Goal: Learn about a topic

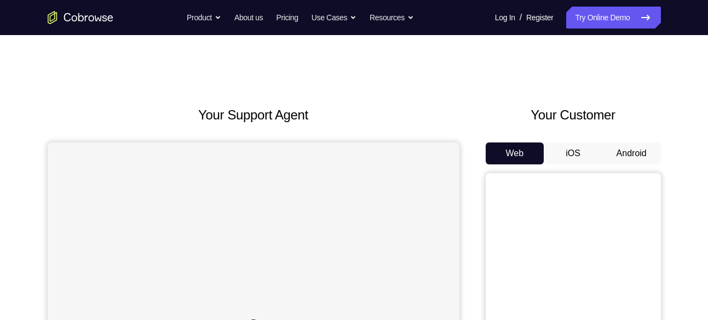
click at [633, 159] on button "Android" at bounding box center [631, 153] width 59 height 22
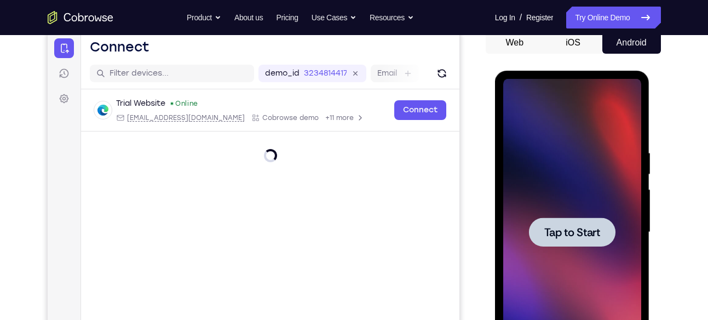
click at [625, 204] on div at bounding box center [572, 232] width 138 height 306
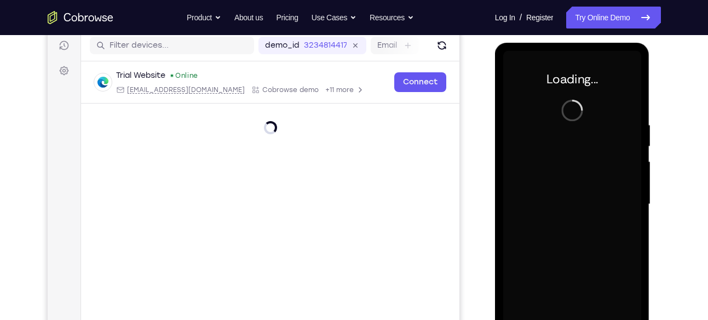
scroll to position [149, 0]
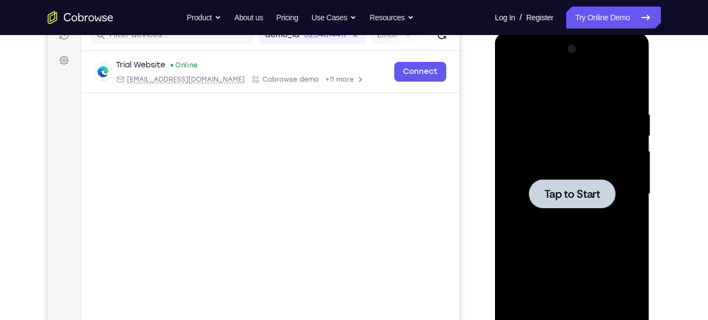
click at [560, 173] on div at bounding box center [572, 193] width 138 height 306
click at [547, 132] on div at bounding box center [572, 193] width 138 height 306
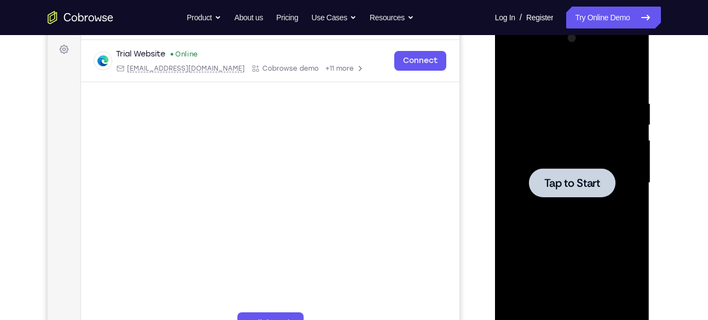
scroll to position [160, 0]
click at [547, 132] on div at bounding box center [572, 182] width 138 height 306
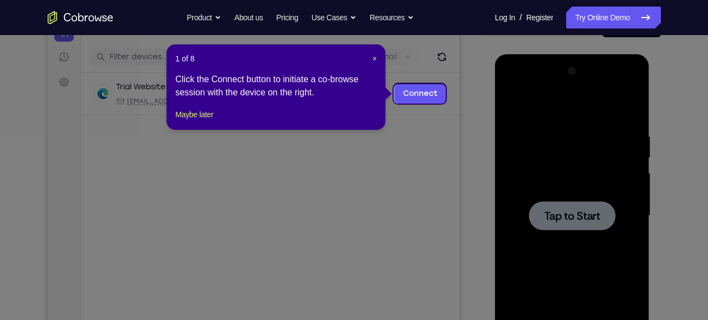
scroll to position [126, 0]
click at [373, 60] on span "×" at bounding box center [374, 59] width 4 height 9
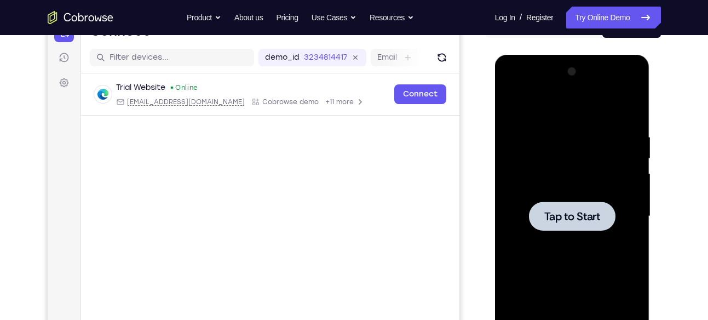
drag, startPoint x: 1162, startPoint y: 265, endPoint x: 605, endPoint y: 211, distance: 559.7
click at [605, 211] on div at bounding box center [572, 215] width 86 height 29
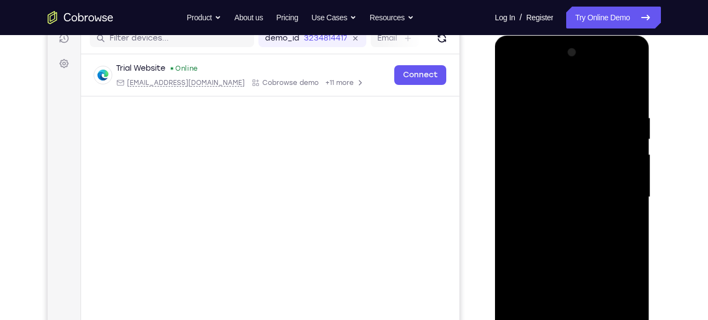
scroll to position [170, 0]
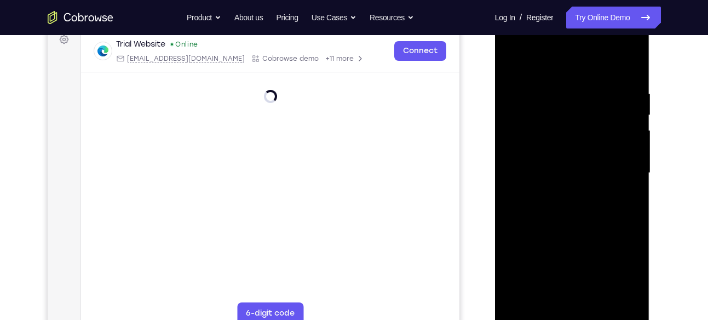
click at [572, 314] on div at bounding box center [572, 173] width 138 height 306
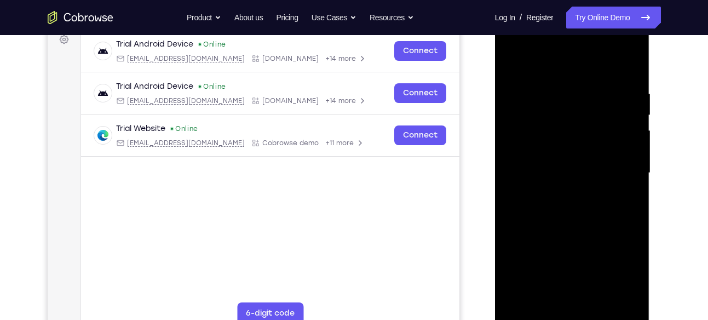
scroll to position [190, 0]
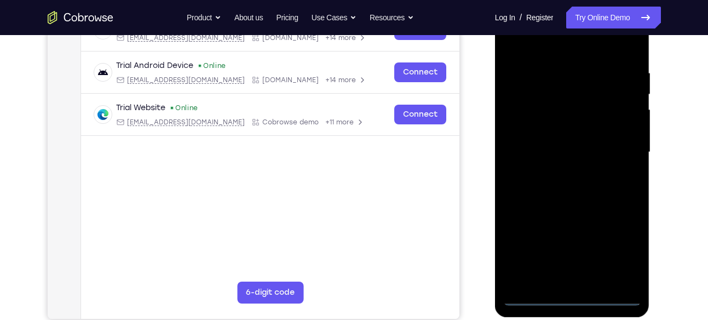
click at [621, 247] on div at bounding box center [572, 152] width 138 height 306
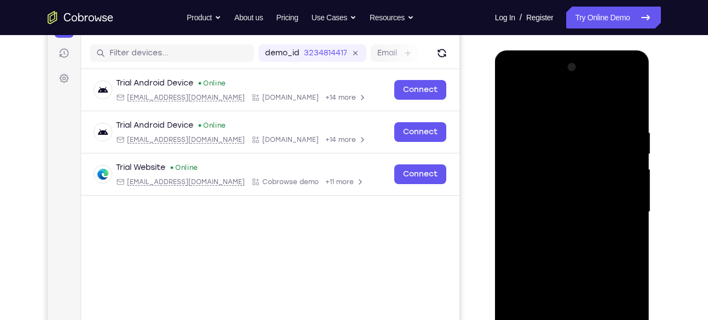
scroll to position [130, 0]
click at [544, 105] on div at bounding box center [572, 212] width 138 height 306
click at [621, 205] on div at bounding box center [572, 212] width 138 height 306
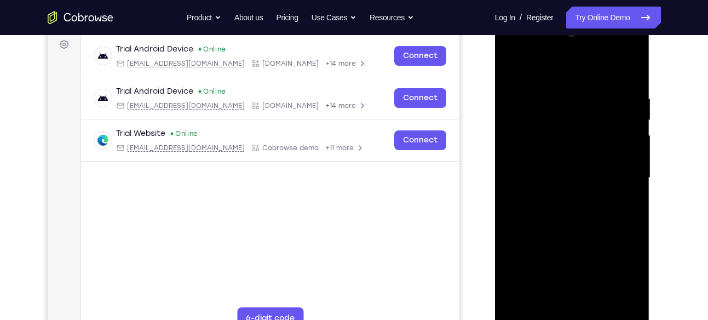
scroll to position [168, 0]
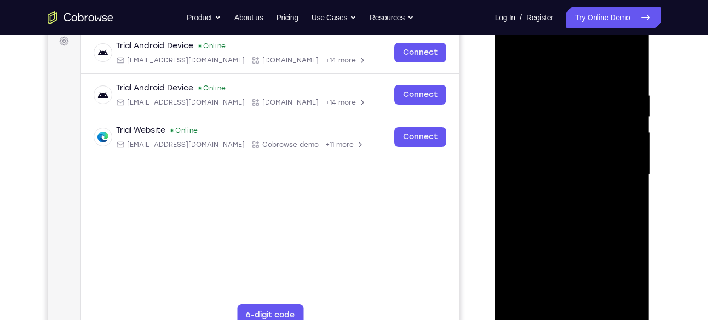
click at [563, 195] on div at bounding box center [572, 174] width 138 height 306
click at [577, 226] on div at bounding box center [572, 174] width 138 height 306
click at [568, 169] on div at bounding box center [572, 174] width 138 height 306
click at [548, 178] on div at bounding box center [572, 174] width 138 height 306
click at [558, 165] on div at bounding box center [572, 174] width 138 height 306
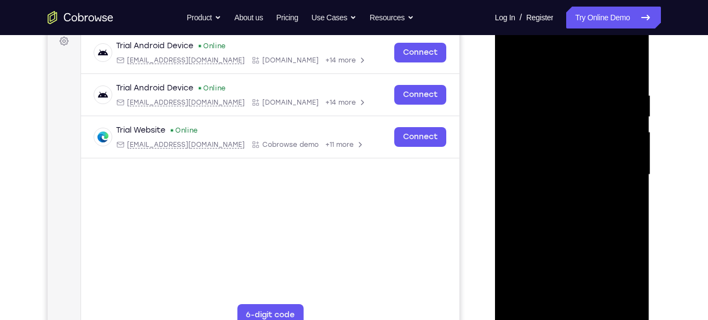
click at [566, 189] on div at bounding box center [572, 174] width 138 height 306
click at [563, 298] on div at bounding box center [572, 174] width 138 height 306
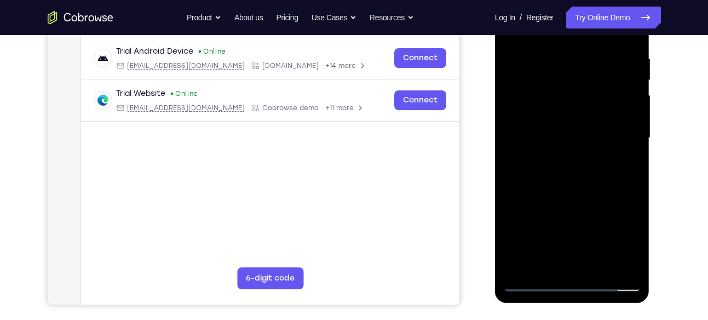
scroll to position [204, 0]
click at [562, 103] on div at bounding box center [572, 138] width 138 height 306
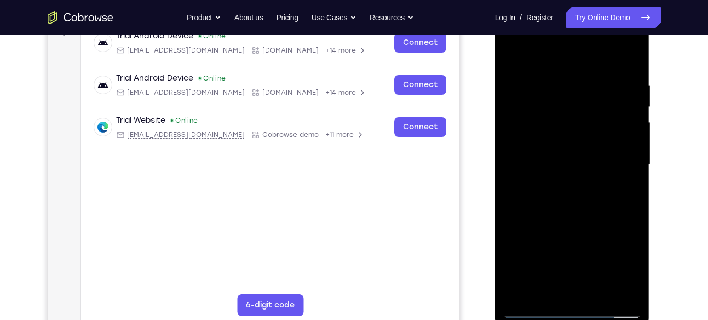
scroll to position [177, 0]
click at [563, 140] on div at bounding box center [572, 165] width 138 height 306
click at [575, 209] on div at bounding box center [572, 165] width 138 height 306
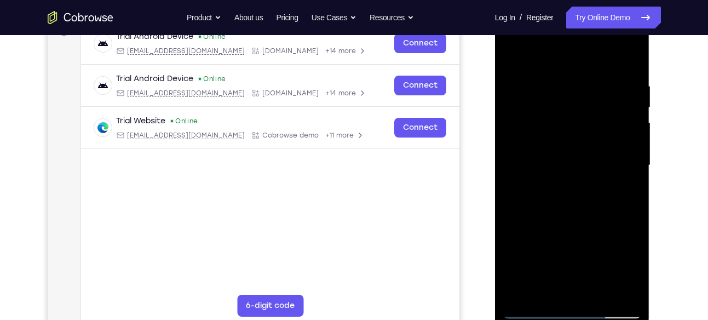
click at [634, 279] on div at bounding box center [572, 165] width 138 height 306
click at [635, 173] on div at bounding box center [572, 165] width 138 height 306
click at [512, 272] on div at bounding box center [572, 165] width 138 height 306
click at [599, 290] on div at bounding box center [572, 165] width 138 height 306
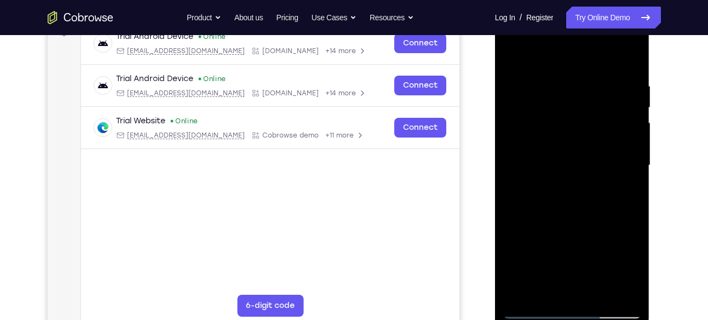
click at [560, 225] on div at bounding box center [572, 165] width 138 height 306
click at [569, 156] on div at bounding box center [572, 165] width 138 height 306
click at [529, 60] on div at bounding box center [572, 165] width 138 height 306
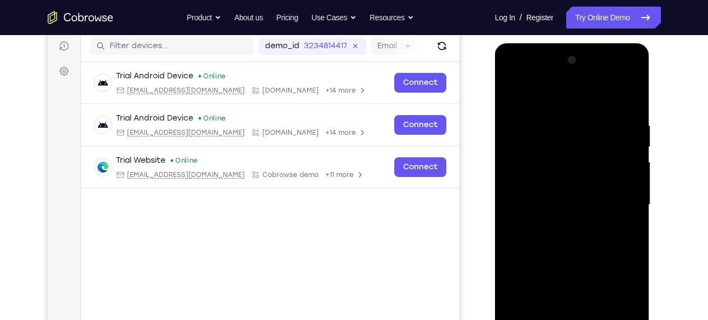
scroll to position [137, 0]
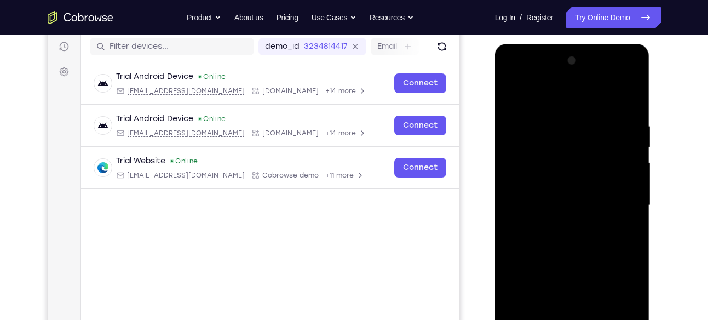
click at [527, 166] on div at bounding box center [572, 205] width 138 height 306
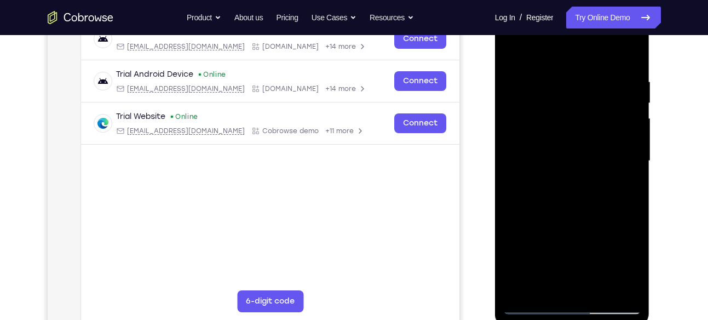
click at [570, 288] on div at bounding box center [572, 161] width 138 height 306
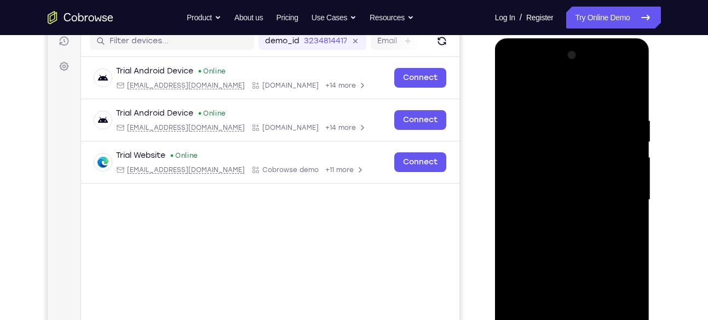
click at [618, 72] on div at bounding box center [572, 200] width 138 height 306
click at [555, 89] on div at bounding box center [572, 200] width 138 height 306
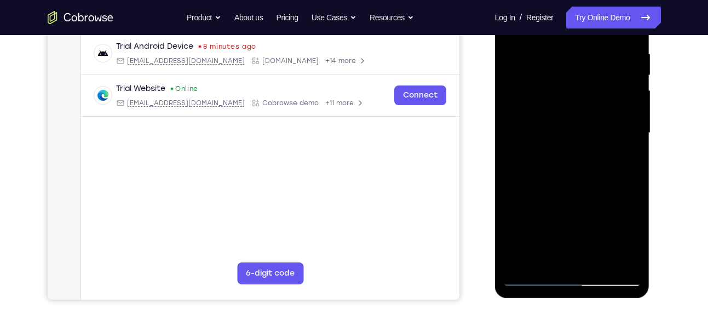
scroll to position [214, 0]
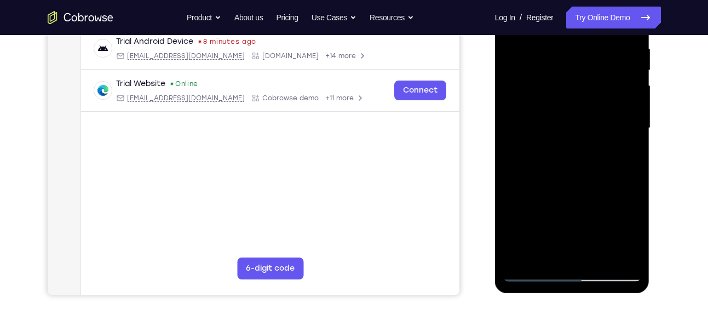
click at [524, 257] on div at bounding box center [572, 128] width 138 height 306
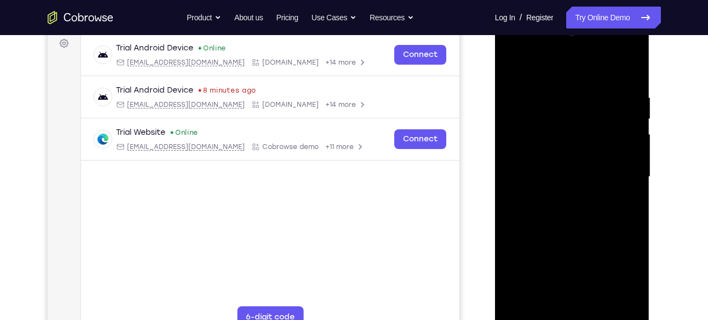
scroll to position [165, 0]
click at [564, 203] on div at bounding box center [572, 177] width 138 height 306
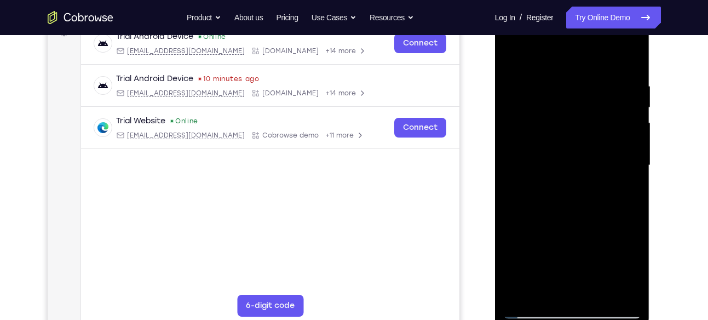
click at [621, 293] on div at bounding box center [572, 165] width 138 height 306
